Goal: Task Accomplishment & Management: Manage account settings

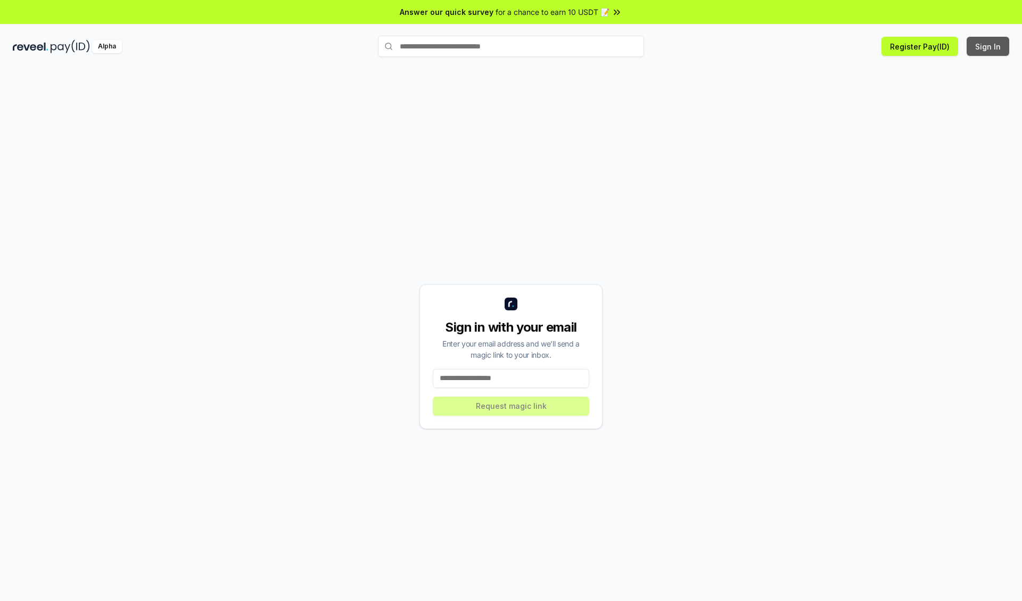
click at [988, 46] on button "Sign In" at bounding box center [987, 46] width 43 height 19
type input "**********"
click at [511, 405] on button "Request magic link" at bounding box center [511, 405] width 156 height 19
